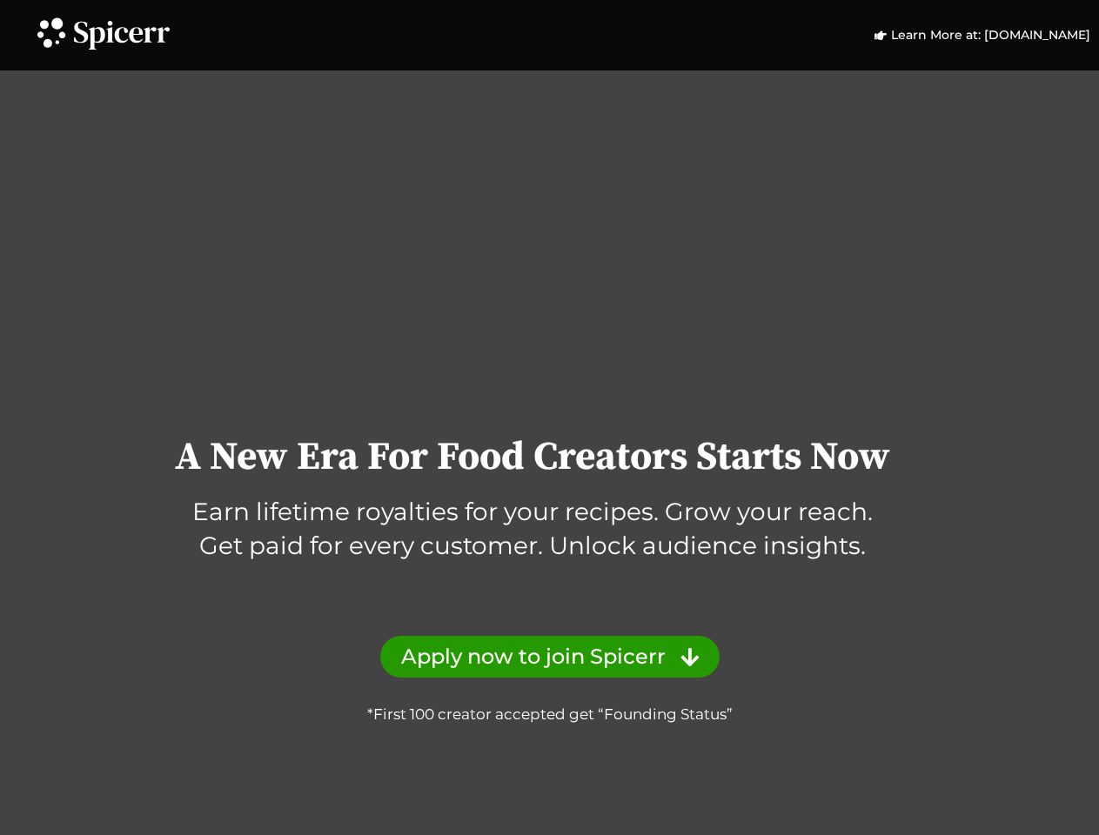
click at [549, 418] on div "A New Era For Food Creators Starts Now Earn lifetime royalties for your recipes…" at bounding box center [549, 424] width 1099 height 605
click at [50, 31] on icon at bounding box center [50, 31] width 37 height 37
click at [122, 35] on icon at bounding box center [122, 35] width 96 height 29
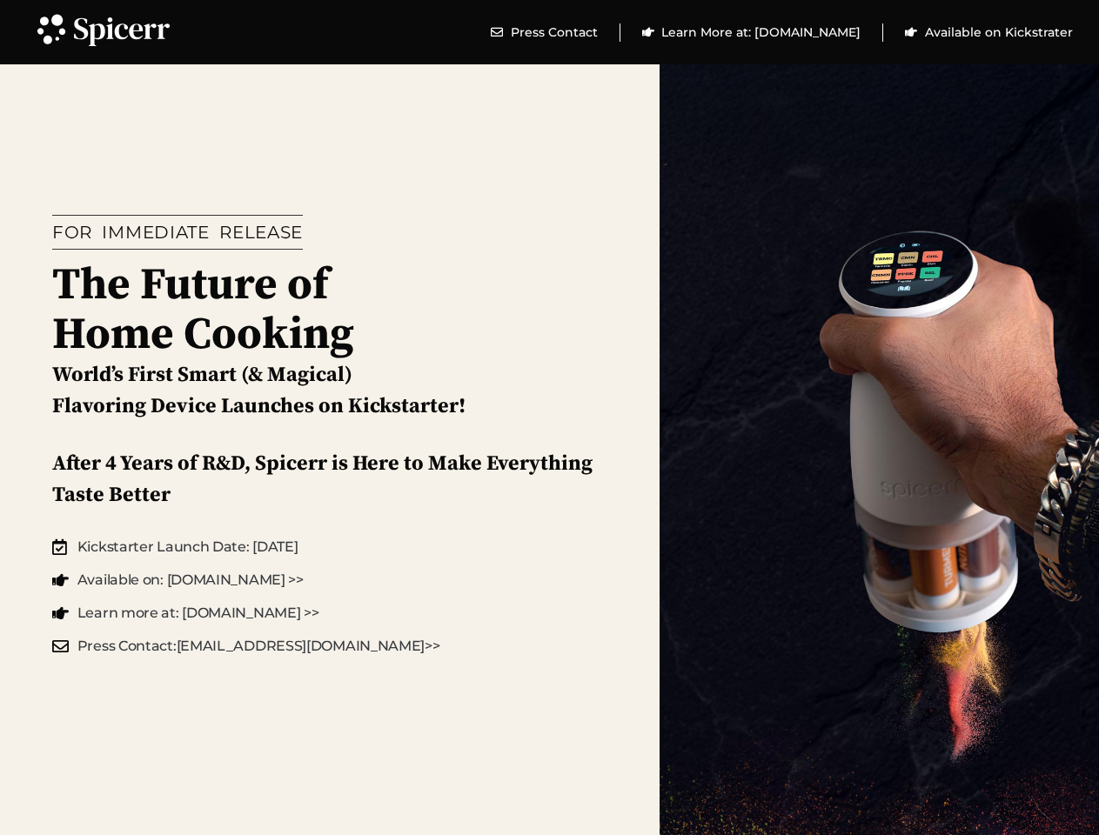
click at [549, 418] on div "FOR IMMEDIATE RELEASE The Future of Home Cooking World’s First Smart (& Magical…" at bounding box center [329, 436] width 659 height 800
click at [50, 28] on icon at bounding box center [50, 28] width 37 height 37
click at [122, 31] on icon at bounding box center [122, 31] width 96 height 29
